Goal: Check status: Check status

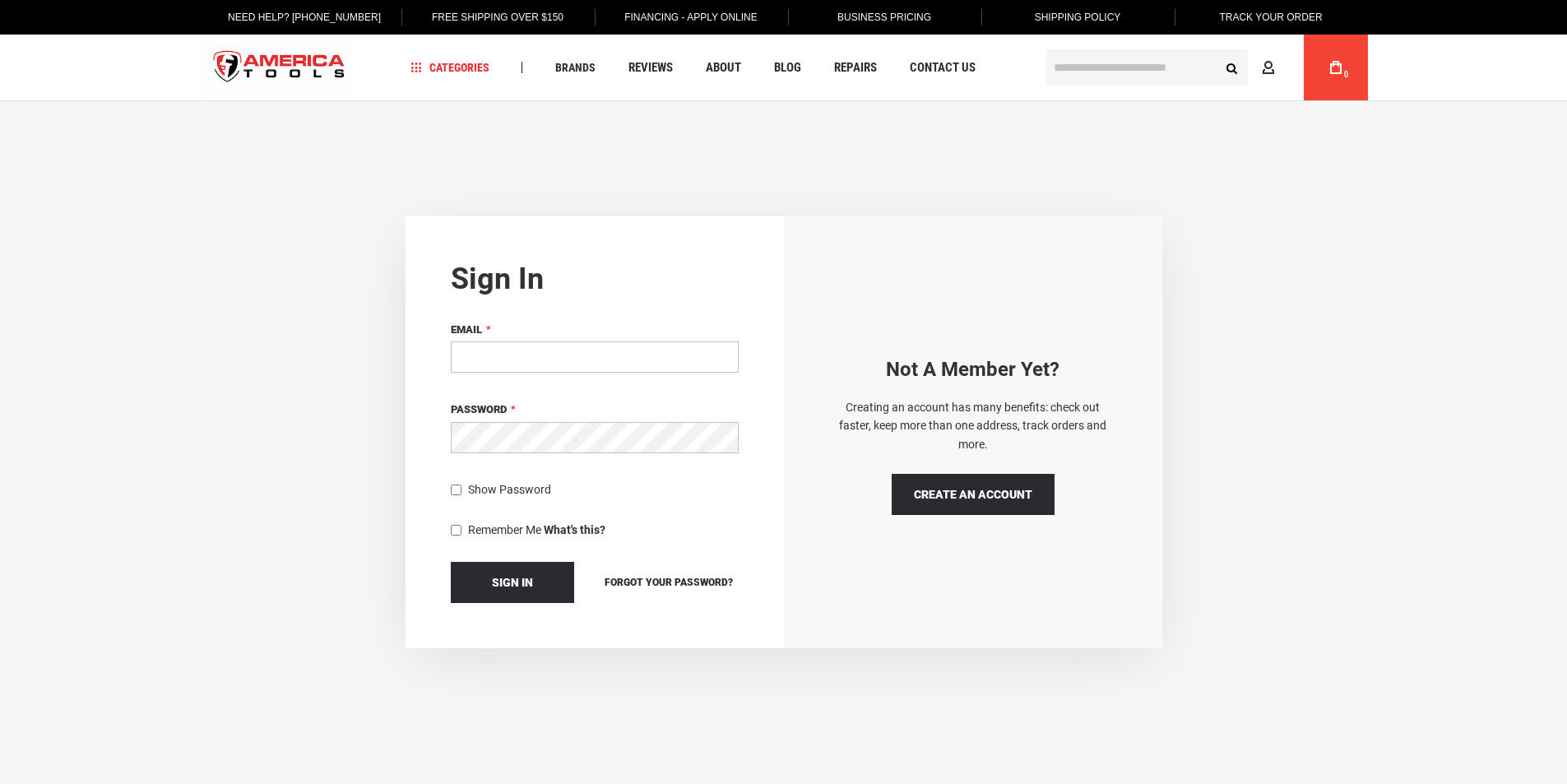
click at [579, 351] on input "Email" at bounding box center [594, 356] width 288 height 31
click at [1271, 20] on link "Track Your Order" at bounding box center [1270, 17] width 128 height 34
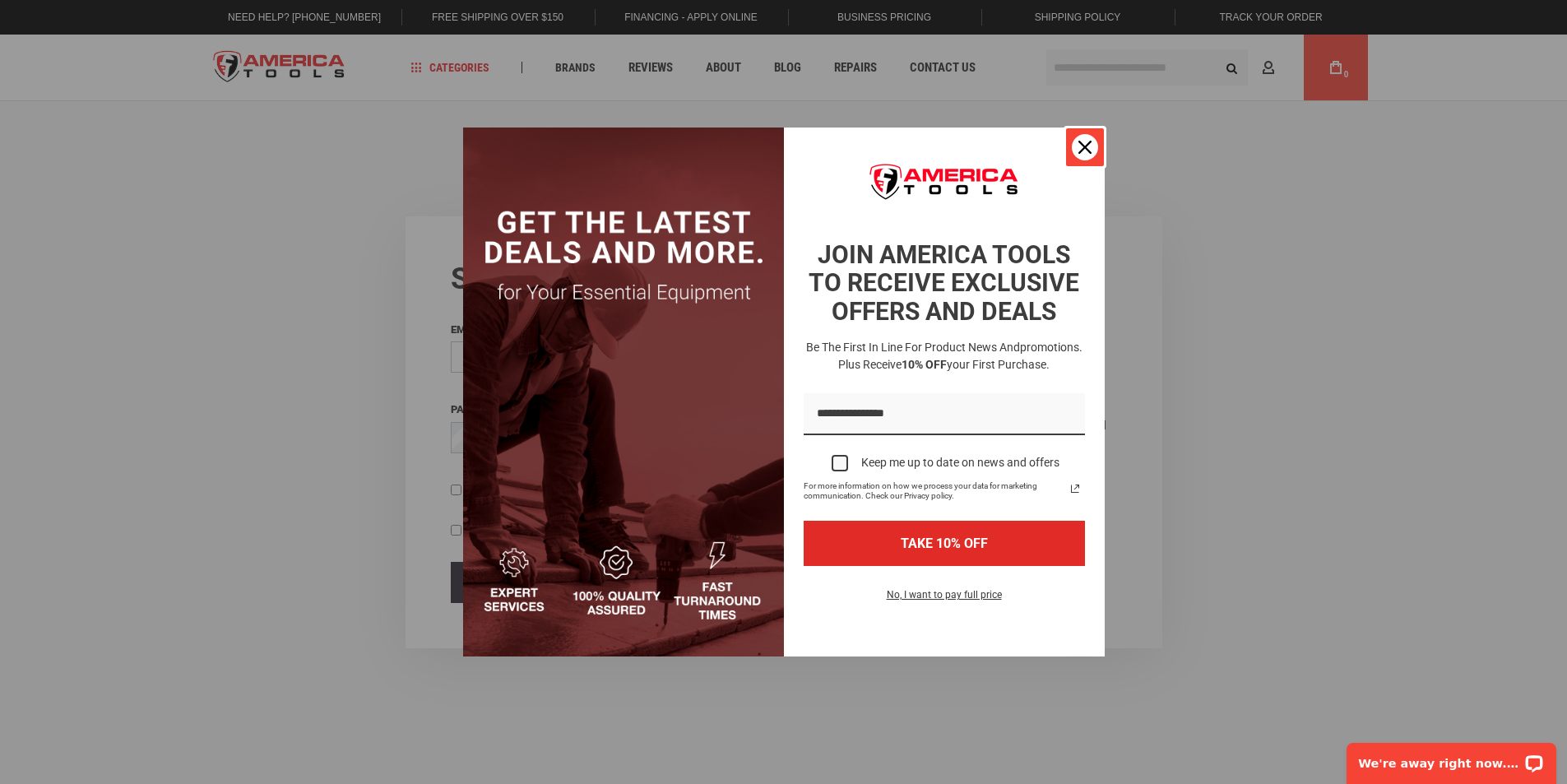
click at [1081, 149] on icon "close icon" at bounding box center [1084, 146] width 13 height 13
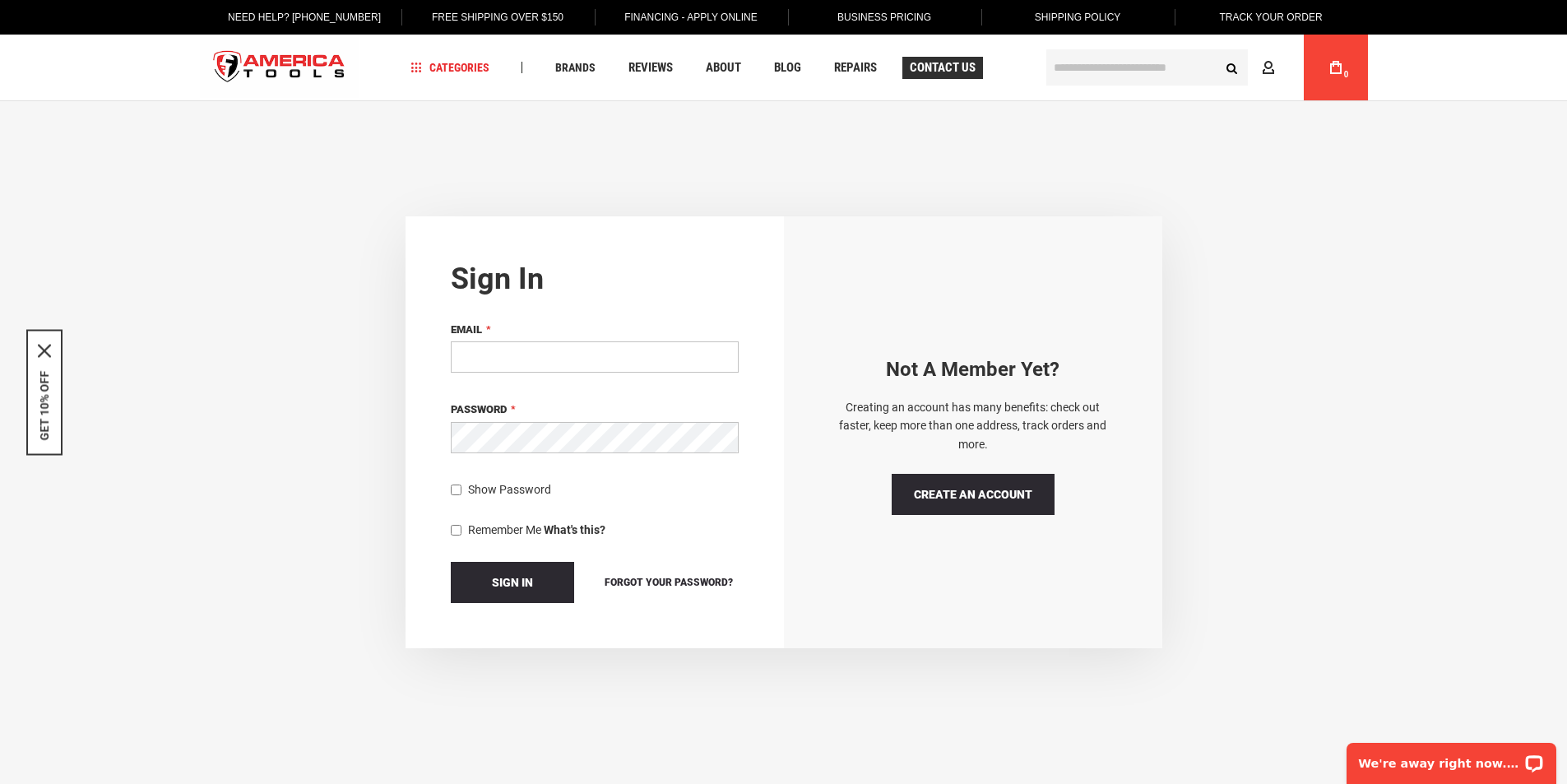
click at [913, 58] on link "Contact Us" at bounding box center [943, 67] width 81 height 22
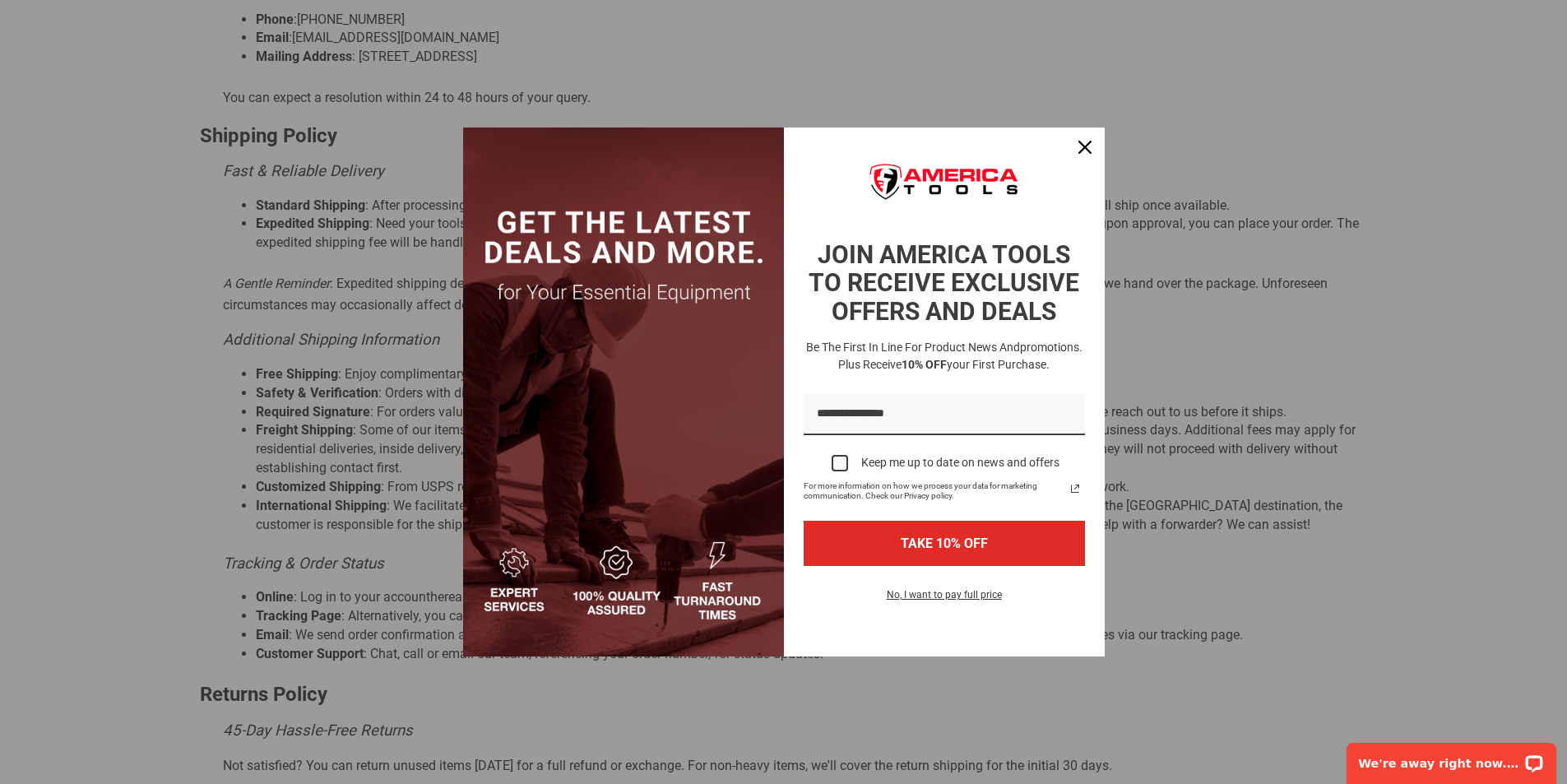
scroll to position [658, 0]
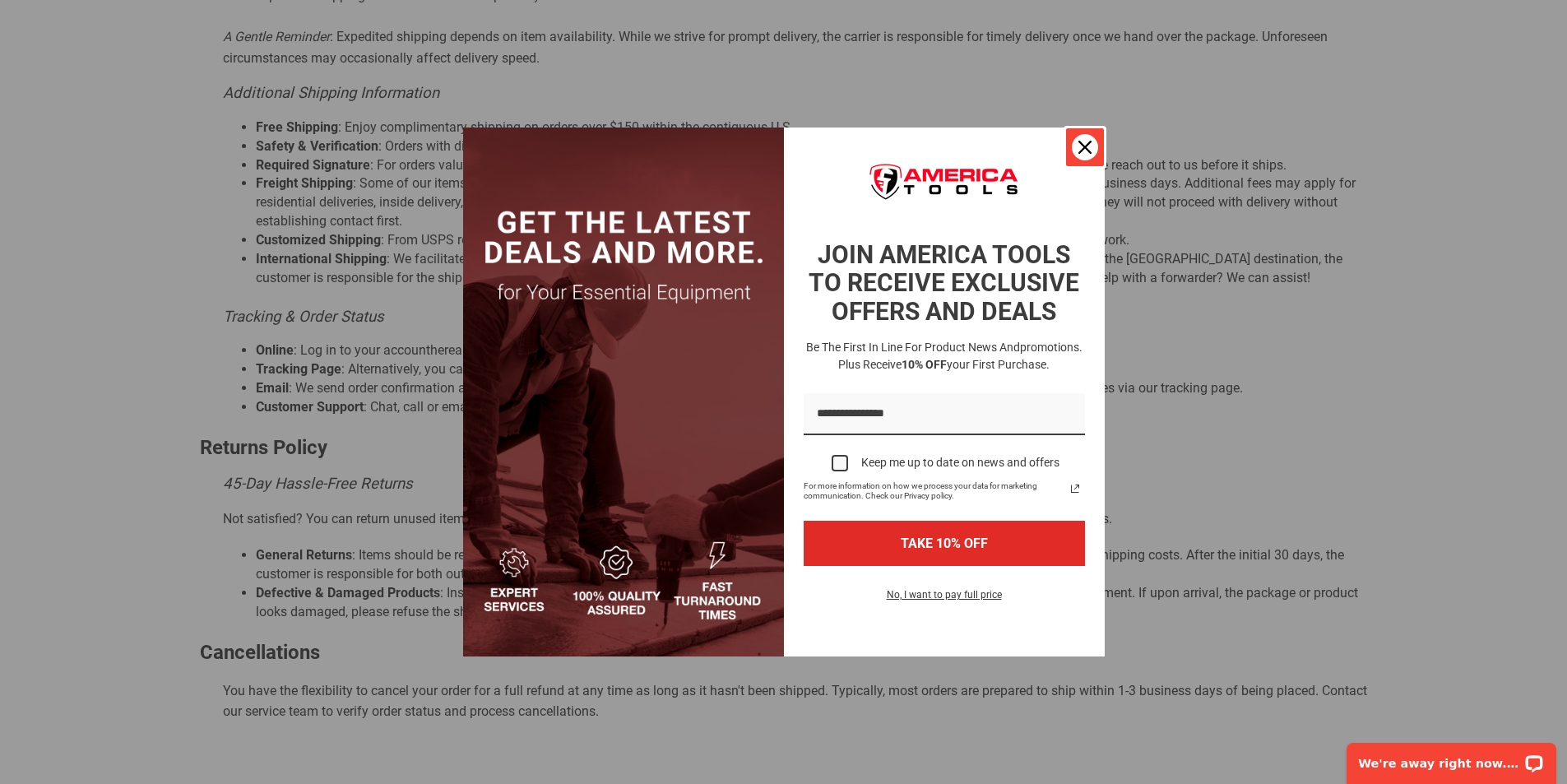
click at [1080, 147] on icon "close icon" at bounding box center [1084, 146] width 13 height 13
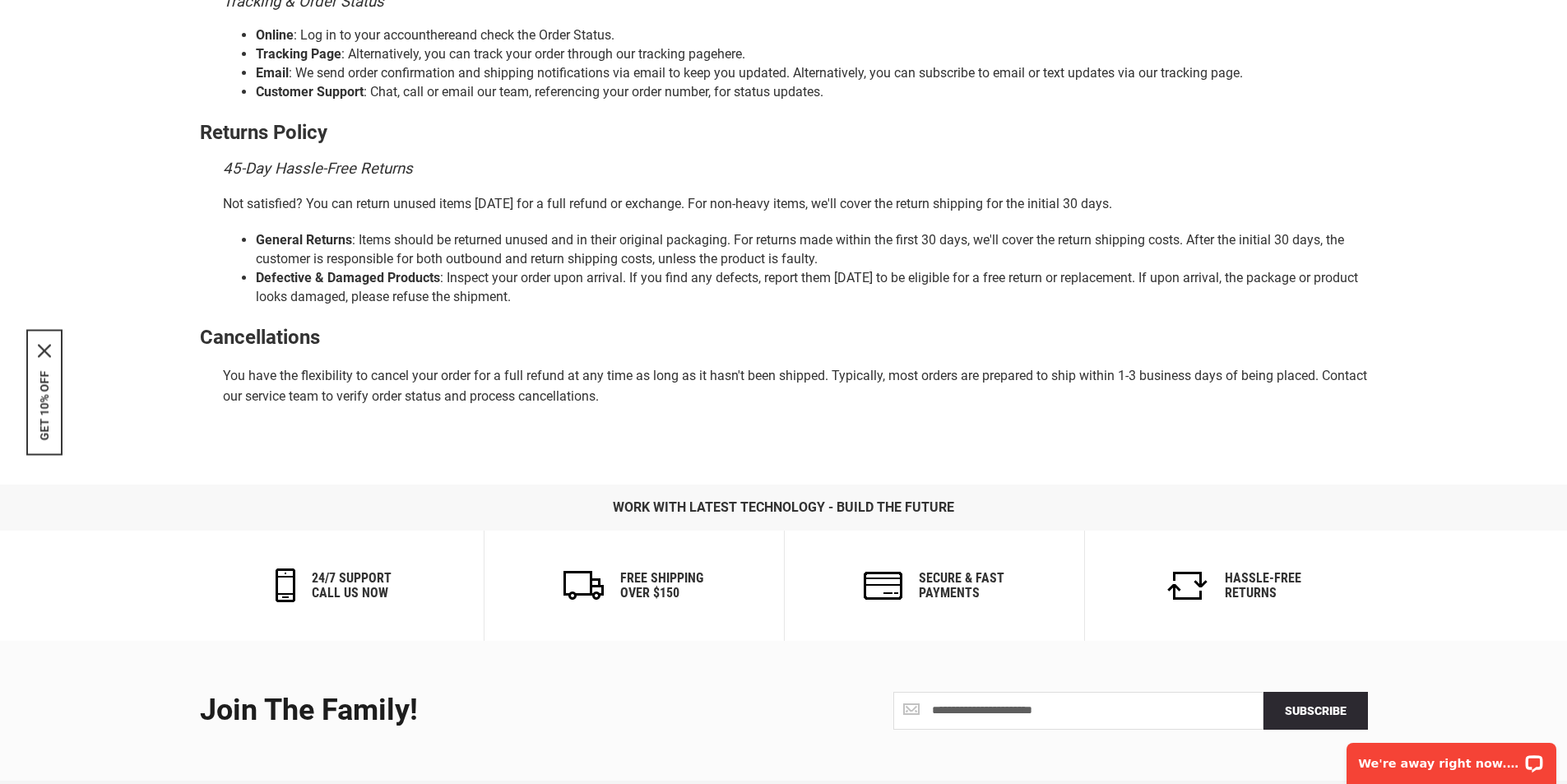
scroll to position [987, 0]
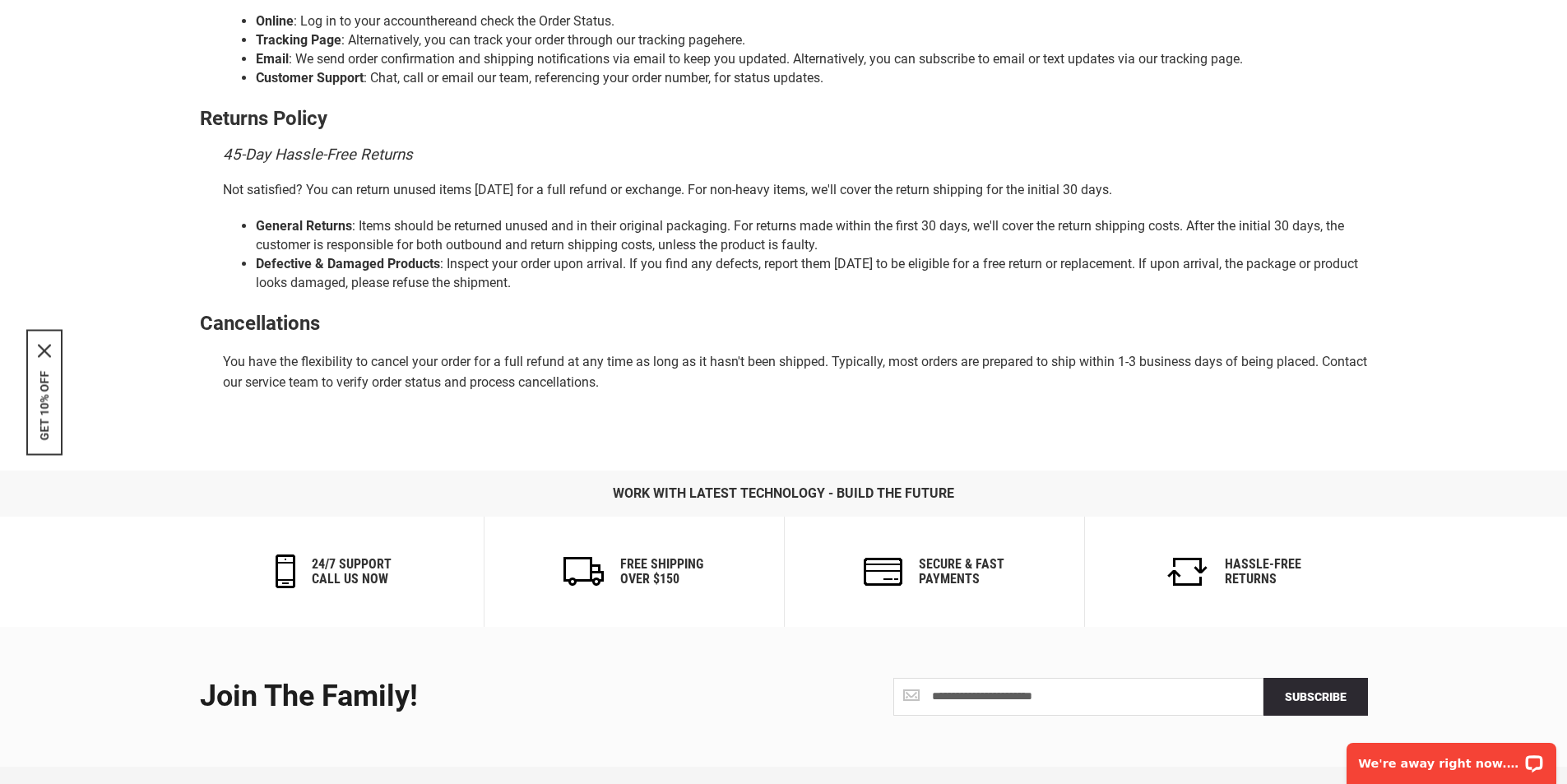
click at [1240, 575] on h6 "Hassle-Free Returns" at bounding box center [1263, 570] width 76 height 28
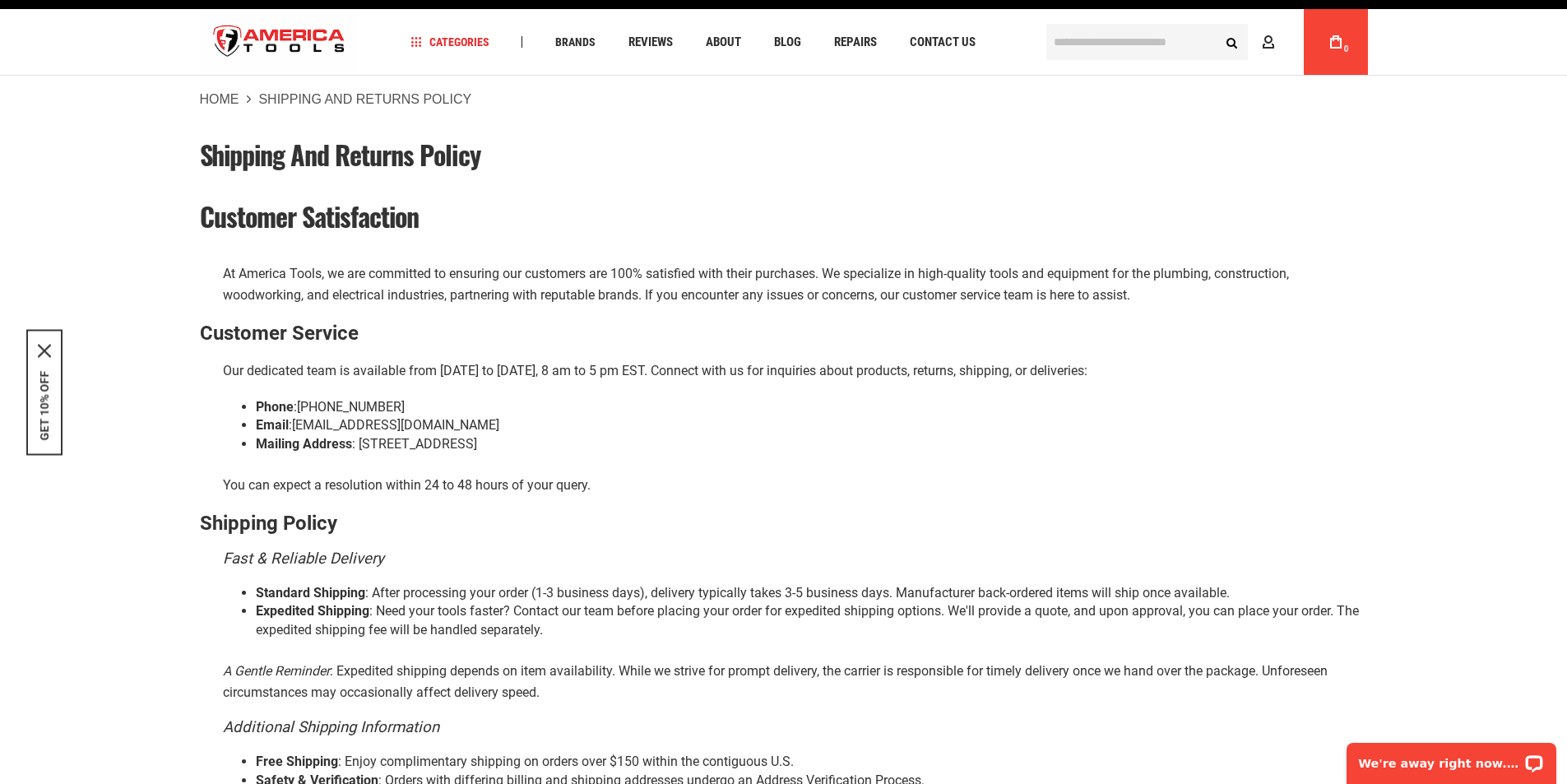
scroll to position [0, 0]
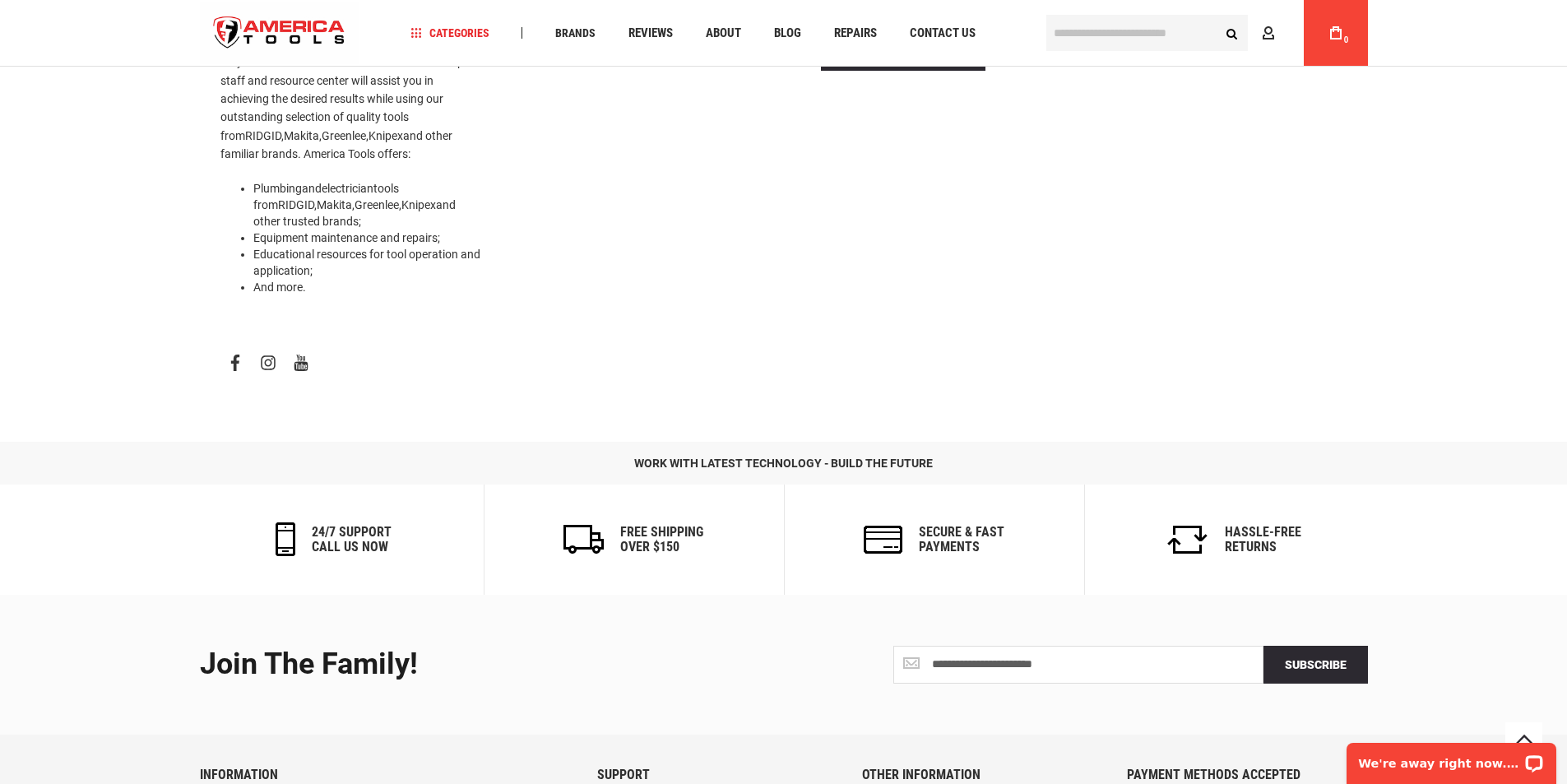
scroll to position [740, 0]
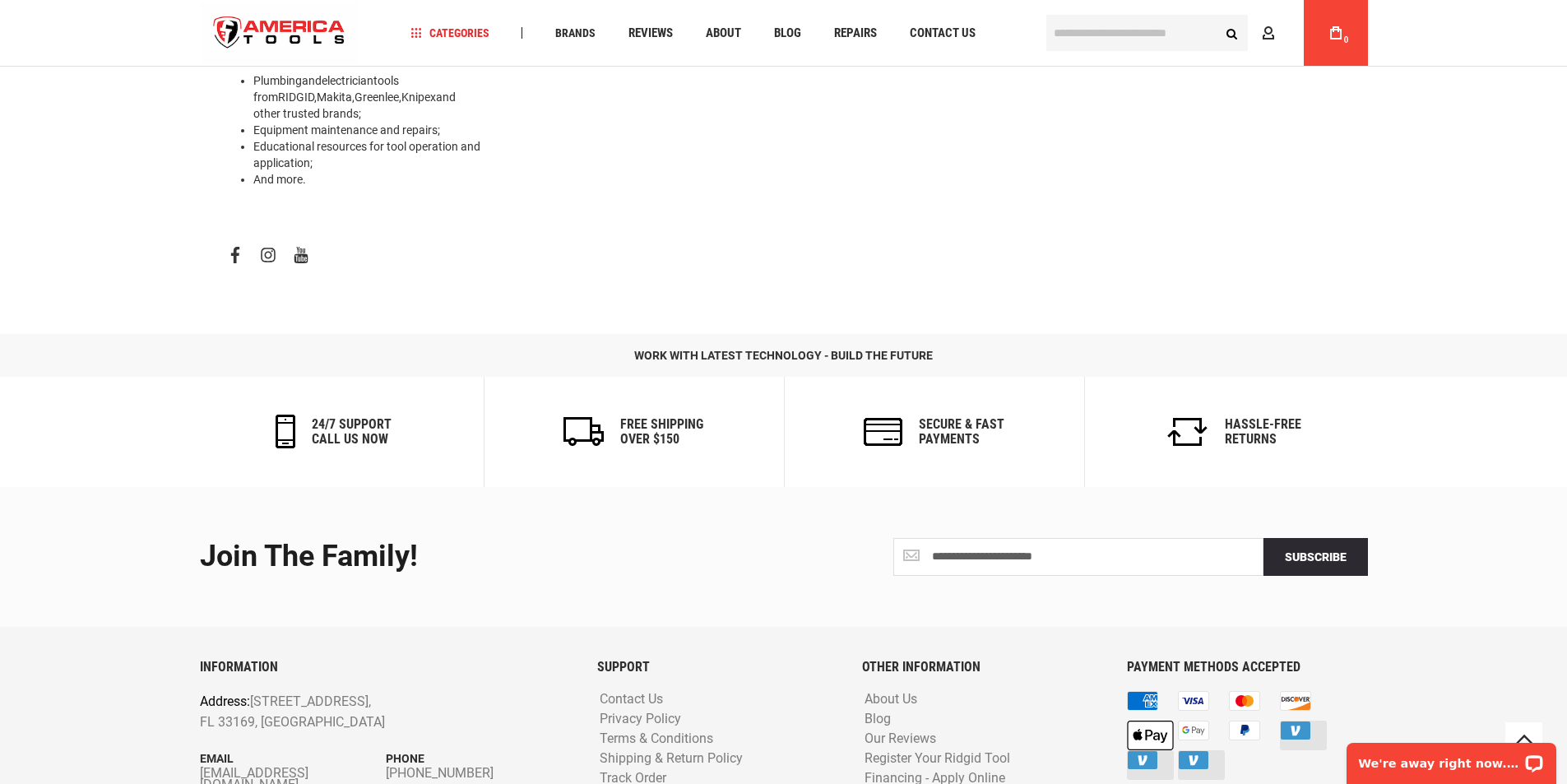
click at [1197, 418] on icon at bounding box center [1188, 432] width 41 height 28
click at [732, 751] on link "Shipping & Return Policy" at bounding box center [671, 759] width 151 height 16
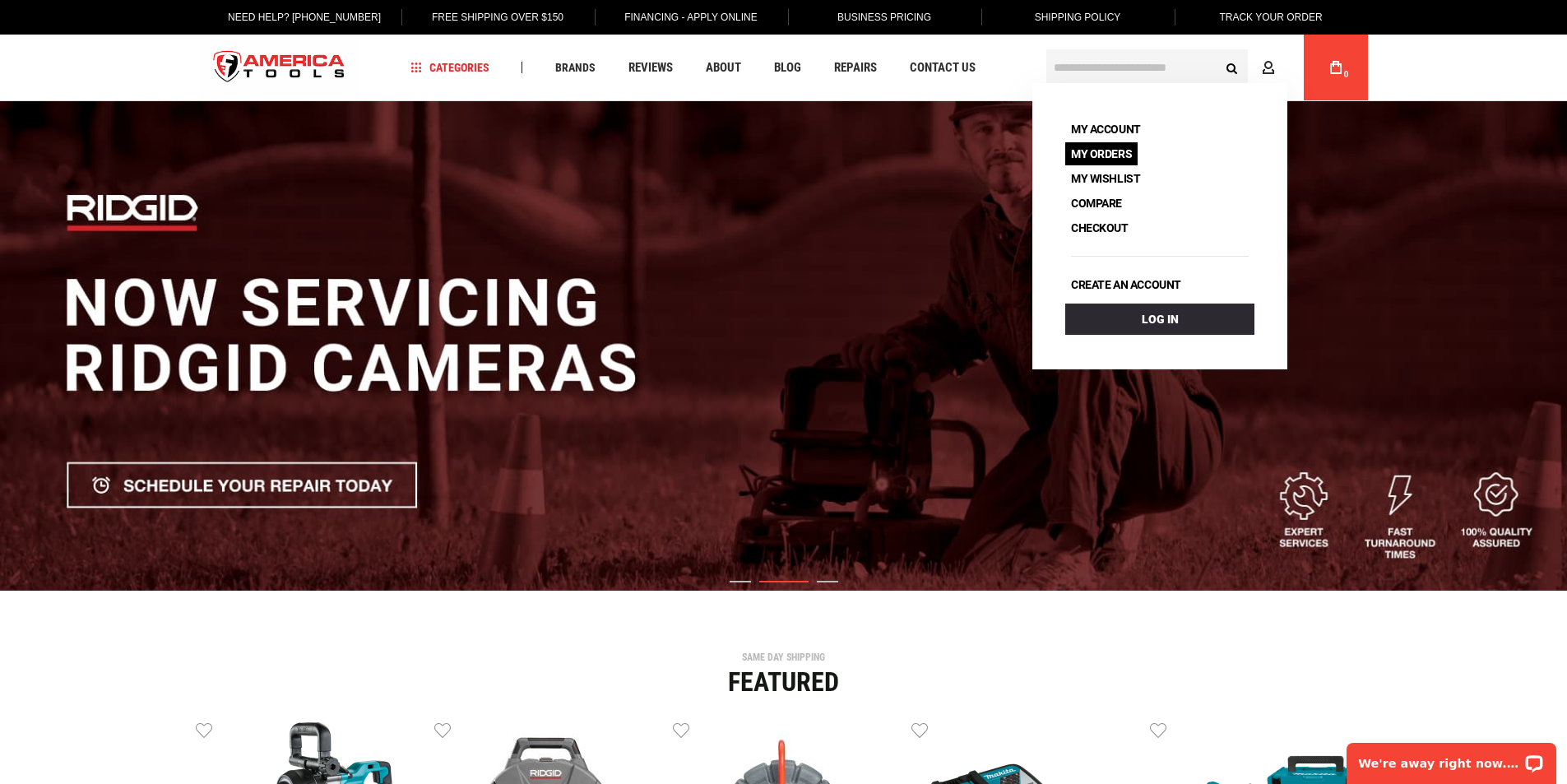
click at [1129, 157] on link "My Orders" at bounding box center [1102, 154] width 72 height 23
